Goal: Task Accomplishment & Management: Manage account settings

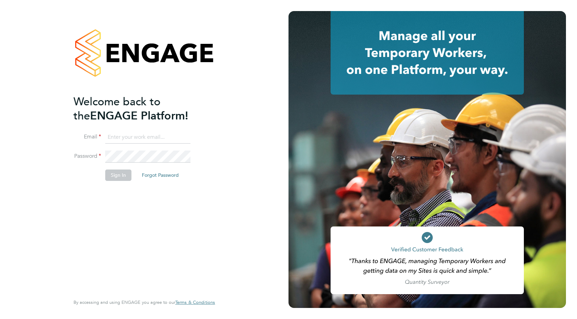
type input "[EMAIL_ADDRESS][PERSON_NAME][DOMAIN_NAME]"
click at [135, 216] on div "Welcome back to the ENGAGE Platform! Email kirsty.roberts@bgis.com Password Sig…" at bounding box center [141, 194] width 135 height 199
click at [121, 173] on button "Sign In" at bounding box center [118, 174] width 26 height 11
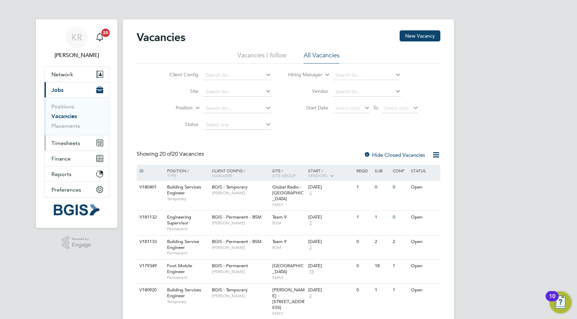
click at [61, 144] on span "Timesheets" at bounding box center [65, 143] width 29 height 7
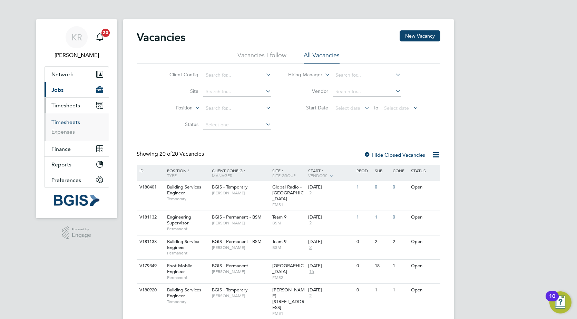
click at [59, 124] on link "Timesheets" at bounding box center [65, 122] width 29 height 7
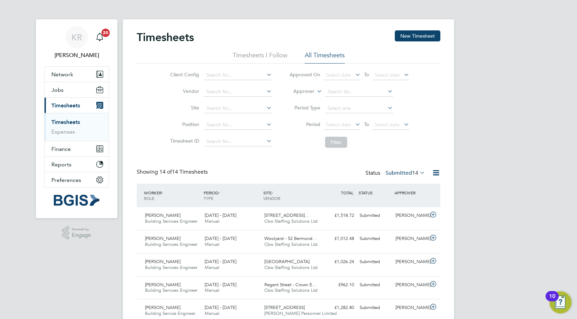
click at [530, 96] on div "KR Kirsty Roberts Notifications 20 Applications: Network Sites Workers Jobs Pos…" at bounding box center [288, 277] width 577 height 555
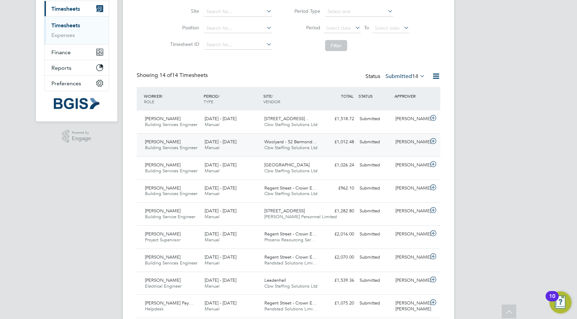
click at [432, 141] on icon at bounding box center [433, 141] width 9 height 6
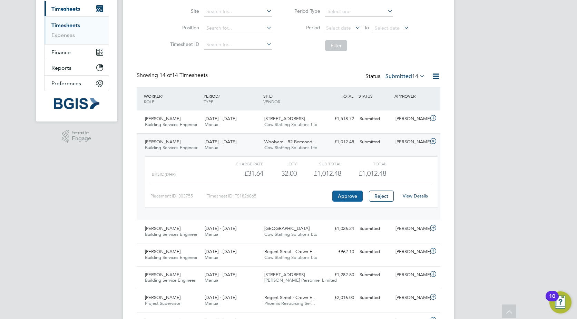
click at [350, 195] on button "Approve" at bounding box center [347, 196] width 30 height 11
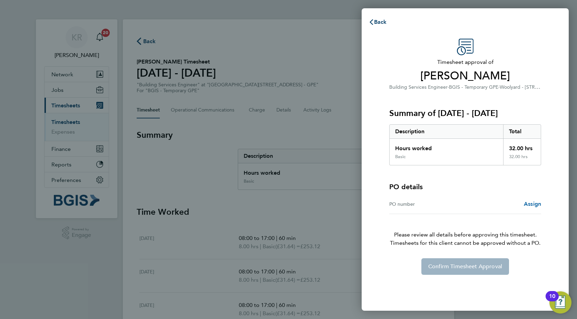
click at [530, 206] on span "Assign" at bounding box center [532, 204] width 17 height 7
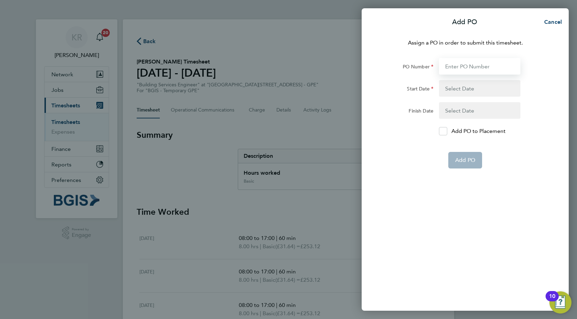
click at [476, 62] on input "PO Number" at bounding box center [479, 66] width 81 height 17
paste input "PO#25001254"
type input "PO#25001254"
click at [462, 86] on button "button" at bounding box center [479, 88] width 81 height 17
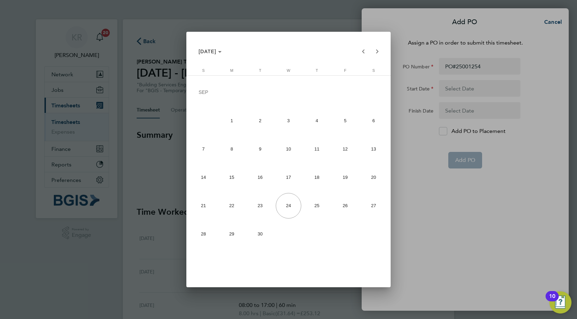
click at [372, 148] on span "13" at bounding box center [374, 149] width 26 height 26
type input "13 Sep 25"
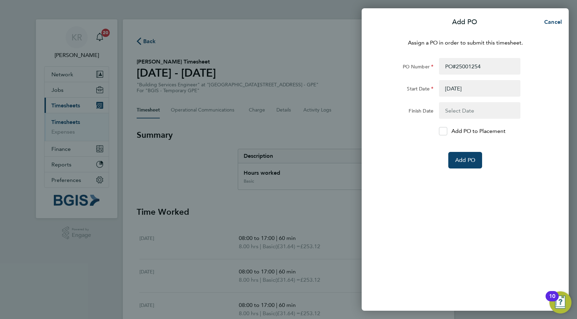
click at [462, 116] on button "button" at bounding box center [479, 110] width 81 height 17
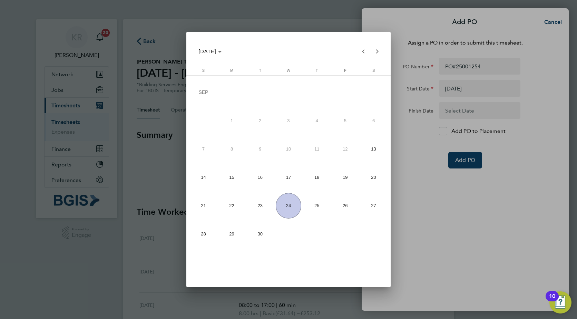
click at [350, 176] on span "19" at bounding box center [345, 178] width 26 height 26
type input "19 Sep 25"
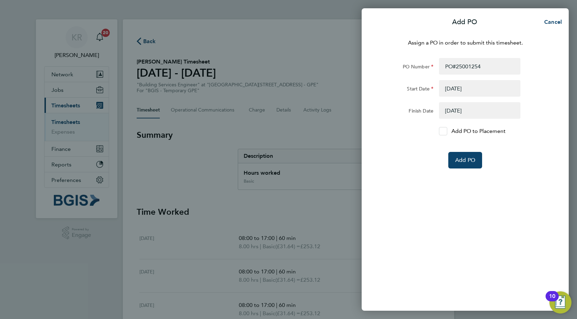
click at [443, 129] on icon at bounding box center [442, 131] width 5 height 4
click at [446, 131] on input "Add PO to Placement" at bounding box center [446, 131] width 0 height 0
click at [464, 163] on span "Add PO" at bounding box center [465, 160] width 20 height 7
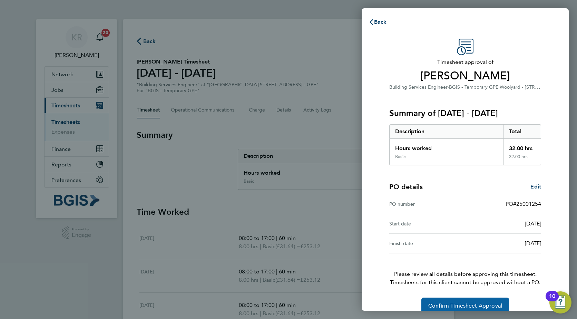
click at [486, 305] on span "Confirm Timesheet Approval" at bounding box center [465, 305] width 74 height 7
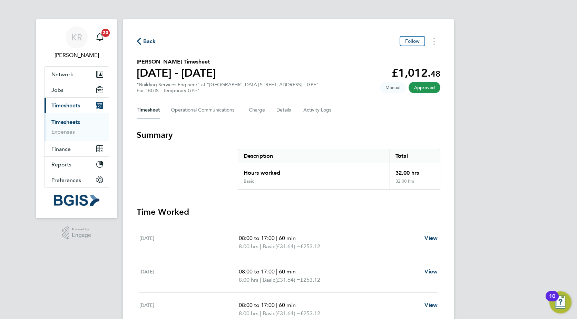
click at [141, 40] on icon "button" at bounding box center [139, 41] width 4 height 7
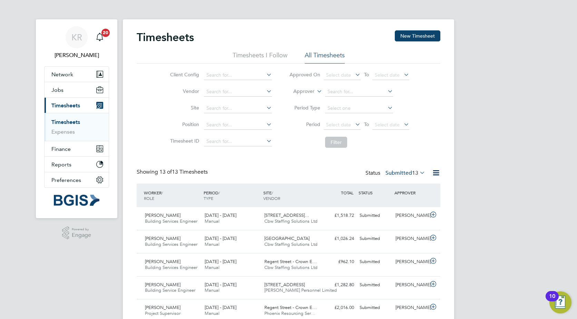
click at [519, 129] on div "KR Kirsty Roberts Notifications 20 Applications: Network Sites Workers Jobs Pos…" at bounding box center [288, 266] width 577 height 532
click at [503, 154] on div "KR Kirsty Roberts Notifications 20 Applications: Network Sites Workers Jobs Pos…" at bounding box center [288, 266] width 577 height 532
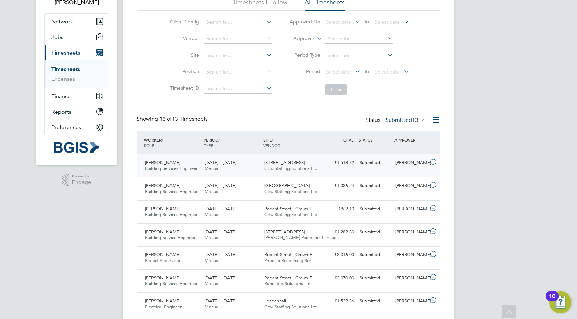
click at [434, 161] on icon at bounding box center [433, 162] width 9 height 6
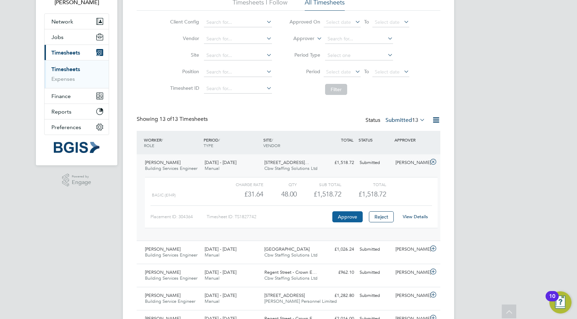
click at [349, 220] on button "Approve" at bounding box center [347, 216] width 30 height 11
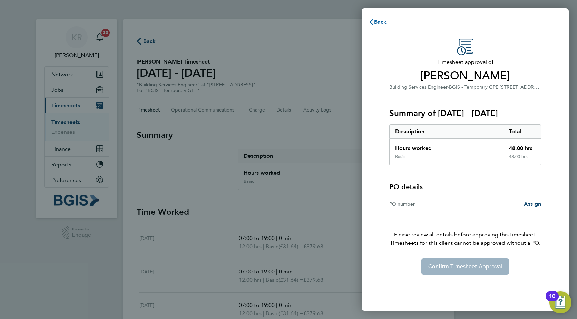
click at [376, 17] on button "Back" at bounding box center [378, 22] width 32 height 14
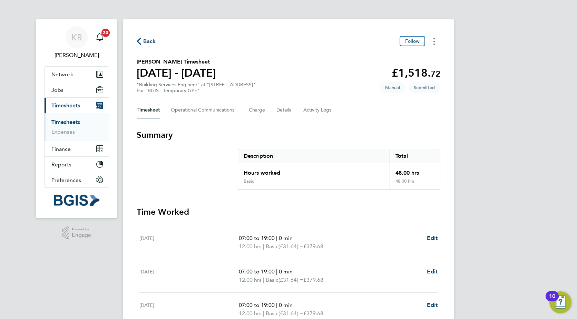
click at [435, 43] on icon "Timesheets Menu" at bounding box center [434, 41] width 1 height 7
click at [413, 72] on link "Download timesheet" at bounding box center [399, 71] width 83 height 14
drag, startPoint x: 231, startPoint y: 71, endPoint x: 134, endPoint y: 61, distance: 97.2
click at [134, 61] on div "Back Follow [PERSON_NAME] Timesheet [DATE] - [DATE] £1,518. 72 "Building Servic…" at bounding box center [288, 252] width 331 height 466
copy div "[PERSON_NAME] Timesheet [DATE] - [DATE]"
